Goal: Check status: Check status

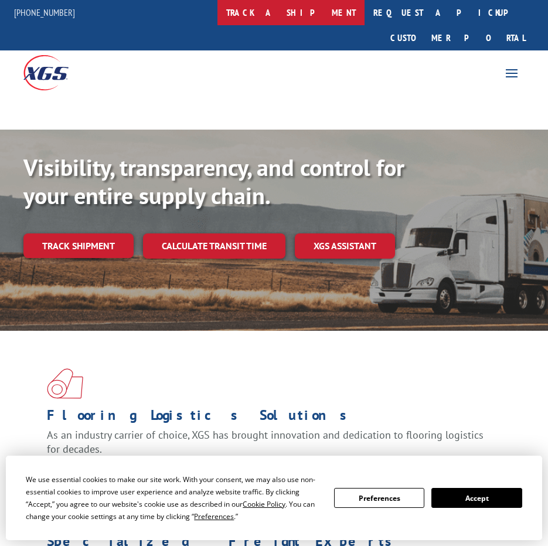
click at [334, 16] on link "track a shipment" at bounding box center [290, 12] width 147 height 25
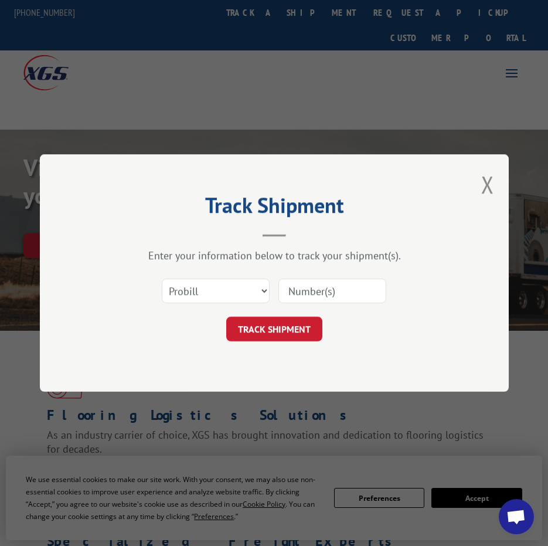
click at [301, 281] on input at bounding box center [332, 290] width 108 height 25
paste input "702610743"
type input "702610743"
click at [259, 331] on button "TRACK SHIPMENT" at bounding box center [274, 328] width 96 height 25
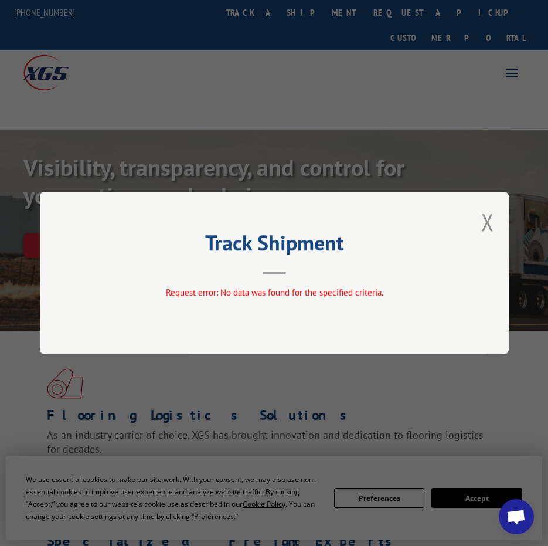
click at [471, 226] on div "Track Shipment Request error: No data was found for the specified criteria." at bounding box center [274, 273] width 469 height 162
click at [484, 219] on button "Close modal" at bounding box center [487, 221] width 13 height 31
